Goal: Information Seeking & Learning: Check status

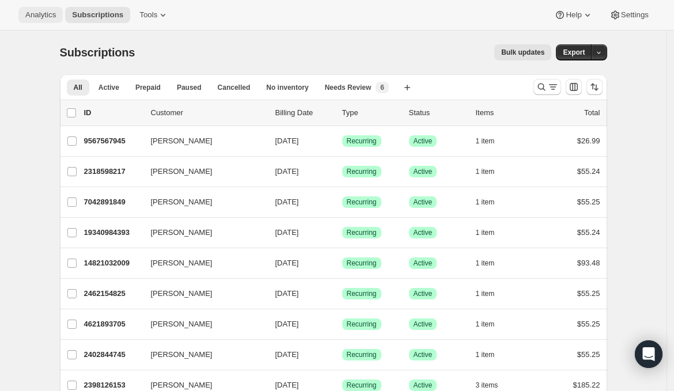
click at [43, 9] on button "Analytics" at bounding box center [40, 15] width 44 height 16
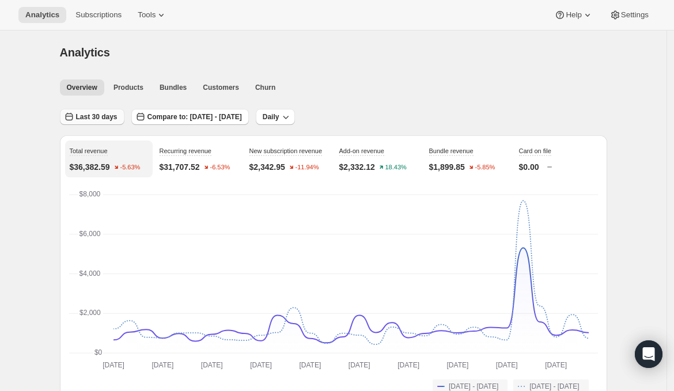
click at [104, 120] on span "Last 30 days" at bounding box center [96, 116] width 41 height 9
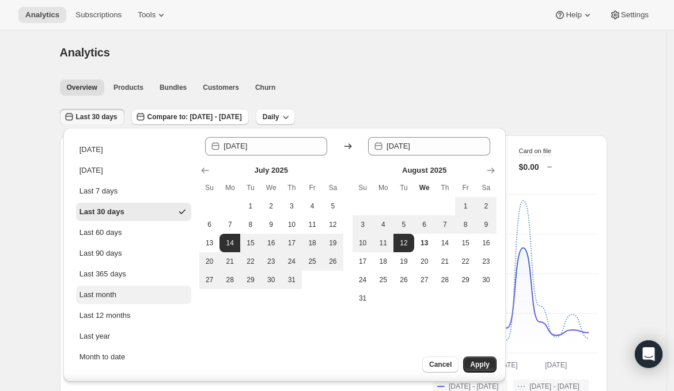
click at [104, 293] on div "Last month" at bounding box center [97, 295] width 37 height 12
type input "[DATE]"
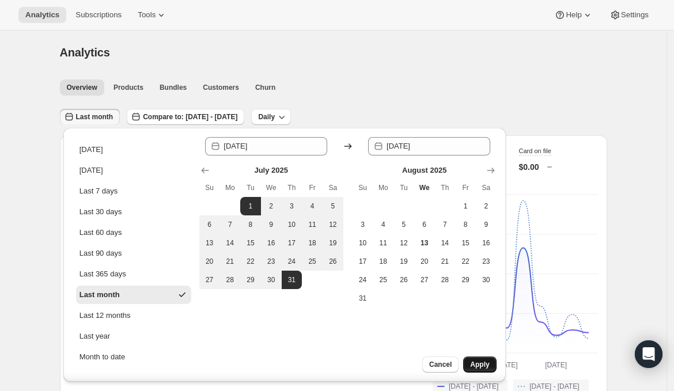
click at [484, 365] on span "Apply" at bounding box center [479, 364] width 19 height 9
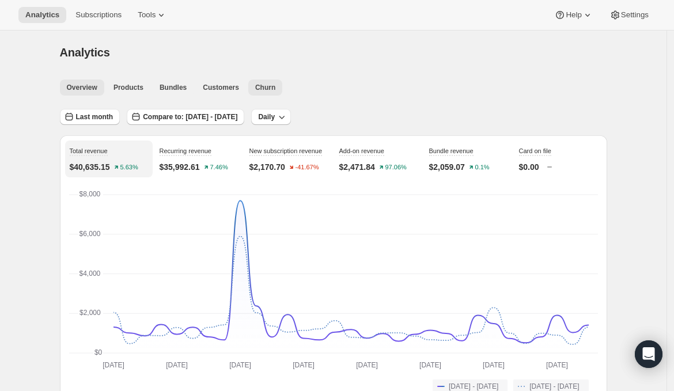
click at [275, 84] on span "Churn" at bounding box center [265, 87] width 20 height 9
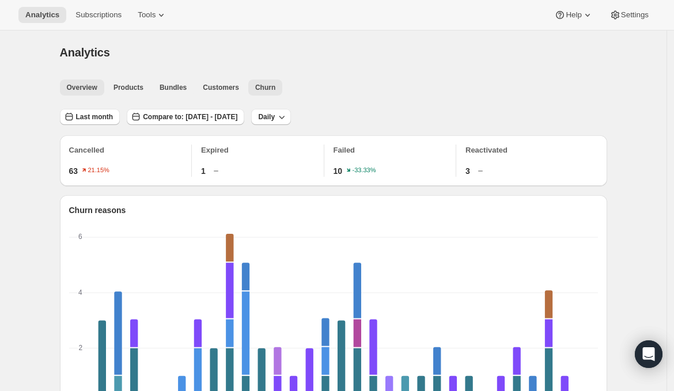
click at [91, 90] on span "Overview" at bounding box center [82, 87] width 31 height 9
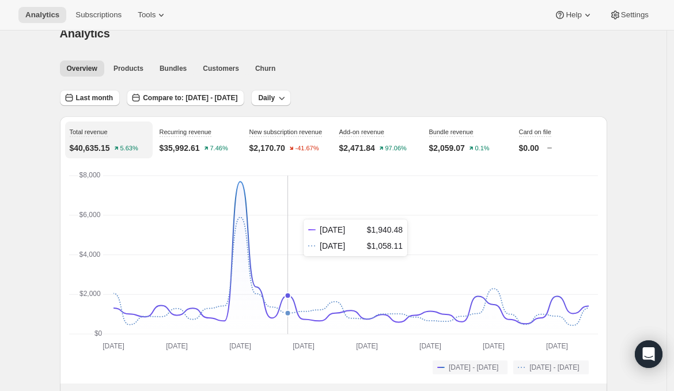
scroll to position [21, 0]
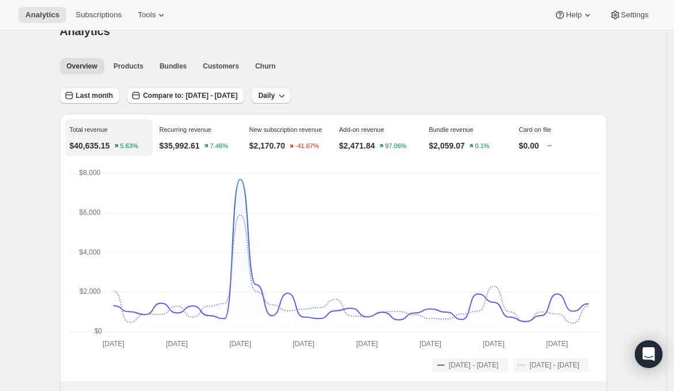
click at [291, 90] on button "Daily" at bounding box center [271, 96] width 40 height 16
click at [315, 155] on span "Monthly" at bounding box center [315, 158] width 26 height 9
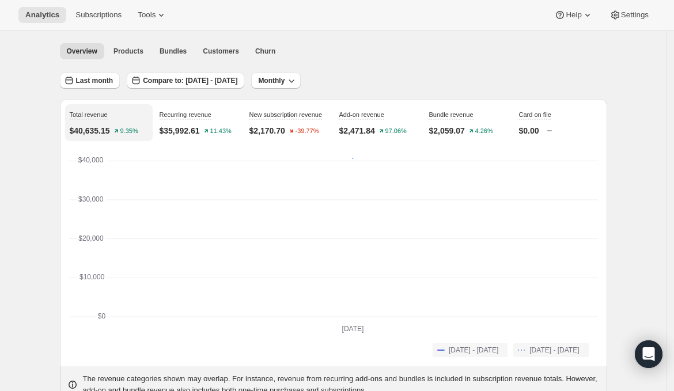
scroll to position [0, 0]
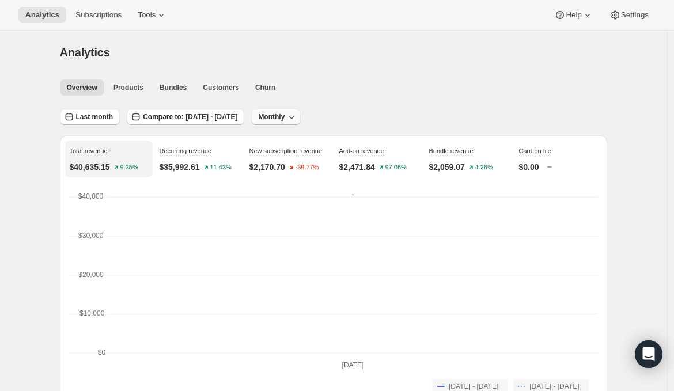
click at [285, 117] on span "Monthly" at bounding box center [271, 116] width 26 height 9
click at [317, 143] on span "Daily" at bounding box center [315, 140] width 17 height 9
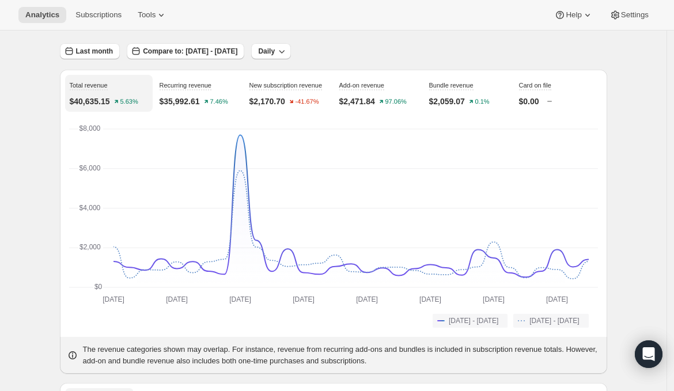
scroll to position [68, 0]
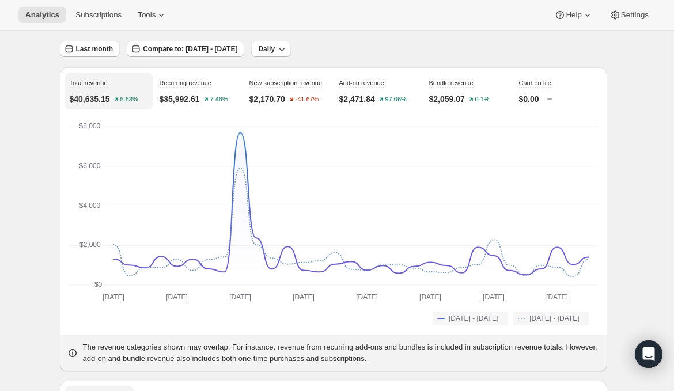
click at [50, 17] on span "Analytics" at bounding box center [42, 14] width 34 height 9
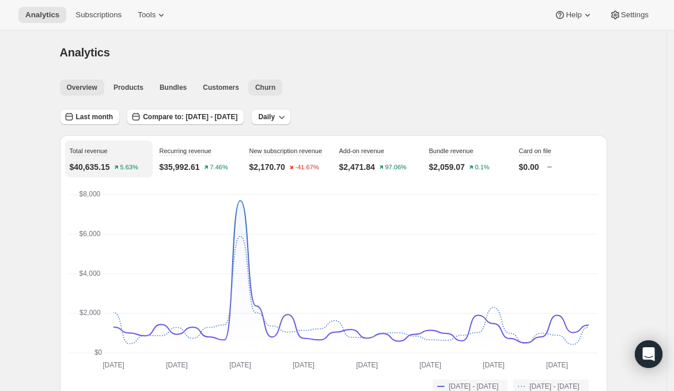
click at [275, 84] on span "Churn" at bounding box center [265, 87] width 20 height 9
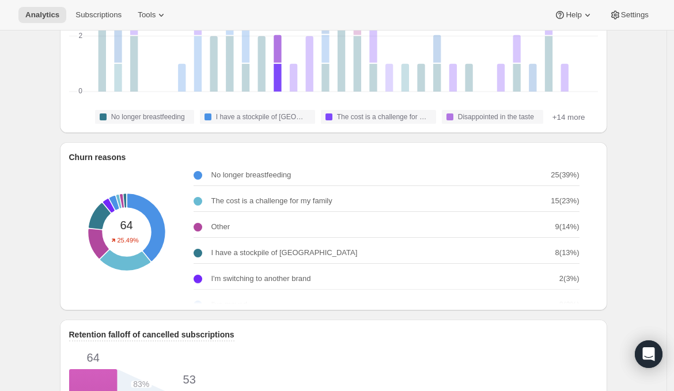
scroll to position [314, 0]
